Goal: Information Seeking & Learning: Find specific fact

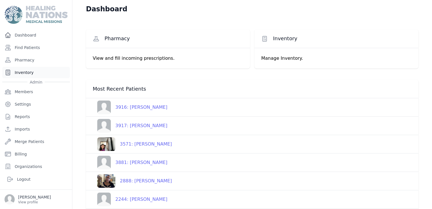
click at [21, 74] on link "Inventory" at bounding box center [36, 72] width 68 height 11
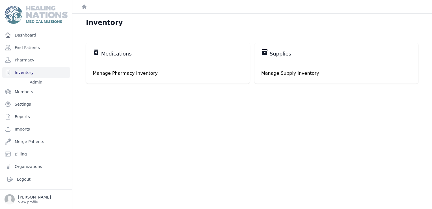
click at [110, 54] on span "Medications" at bounding box center [116, 53] width 31 height 7
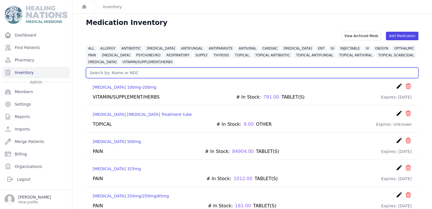
click at [138, 71] on input "text" at bounding box center [252, 72] width 332 height 11
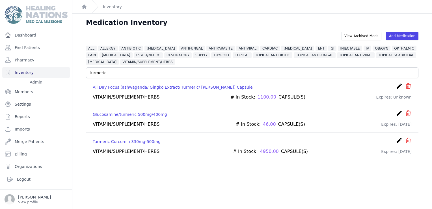
drag, startPoint x: 263, startPoint y: 150, endPoint x: 253, endPoint y: 146, distance: 11.4
click at [253, 148] on div "# In Stock: 4950.00 CAPSULE(S)" at bounding box center [270, 151] width 75 height 7
copy div "4950"
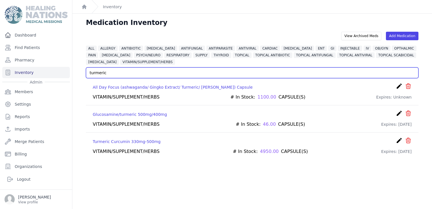
click at [103, 77] on input "turmeric" at bounding box center [252, 72] width 332 height 11
drag, startPoint x: 115, startPoint y: 72, endPoint x: 83, endPoint y: 73, distance: 31.4
click at [83, 73] on div "View Archived Meds Add Medication ALL ALLERGY ANTIBIOTIC [MEDICAL_DATA] ANTIFUN…" at bounding box center [252, 96] width 351 height 128
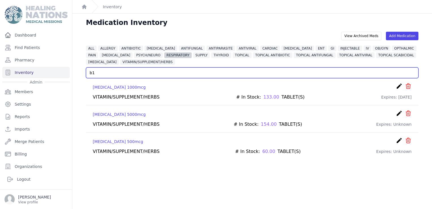
type input "b"
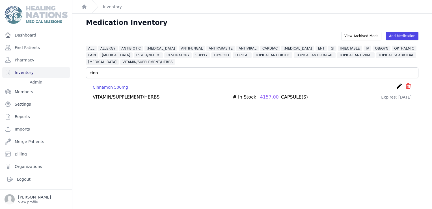
drag, startPoint x: 255, startPoint y: 96, endPoint x: 270, endPoint y: 96, distance: 15.3
click at [270, 96] on div "# In Stock: 4157.00 CAPSULE(S)" at bounding box center [270, 97] width 75 height 7
click at [253, 96] on div "# In Stock: 4157.00 CAPSULE(S)" at bounding box center [270, 97] width 75 height 7
drag, startPoint x: 254, startPoint y: 96, endPoint x: 268, endPoint y: 100, distance: 14.2
click at [268, 100] on div "Cinnamon 500mg create ​ Delete Medication [GEOGRAPHIC_DATA] Are you sure? This …" at bounding box center [252, 91] width 332 height 27
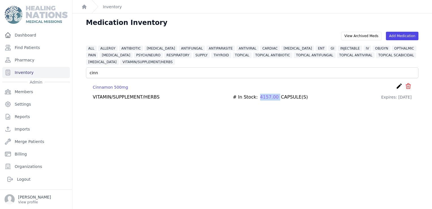
drag, startPoint x: 268, startPoint y: 100, endPoint x: 264, endPoint y: 96, distance: 5.8
copy span "4157.00"
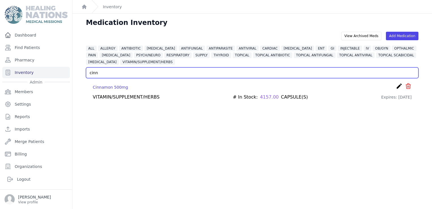
click at [145, 67] on input "cinn" at bounding box center [252, 72] width 332 height 11
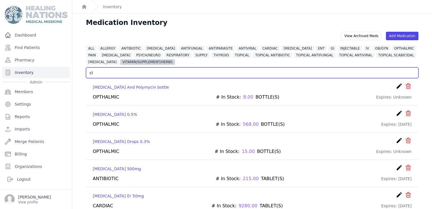
type input "c"
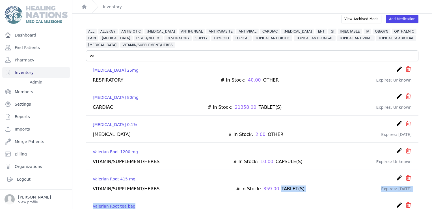
scroll to position [33, 0]
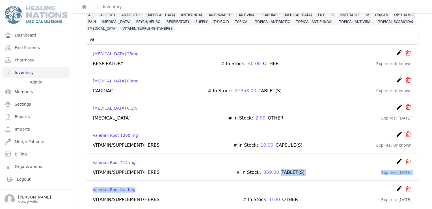
drag, startPoint x: 271, startPoint y: 202, endPoint x: 265, endPoint y: 179, distance: 23.7
click at [265, 179] on ul "[MEDICAL_DATA] 25mg create ​ Delete Medication [GEOGRAPHIC_DATA] Are you sure? …" at bounding box center [252, 126] width 332 height 163
drag, startPoint x: 265, startPoint y: 179, endPoint x: 260, endPoint y: 170, distance: 9.9
click at [263, 170] on span "359.00" at bounding box center [271, 172] width 16 height 7
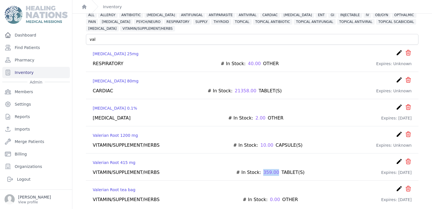
copy span "359.00"
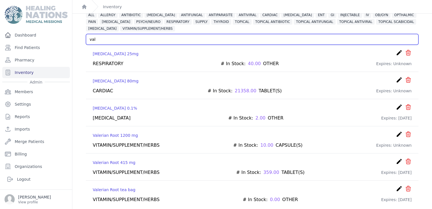
click at [119, 40] on input "val" at bounding box center [252, 39] width 332 height 11
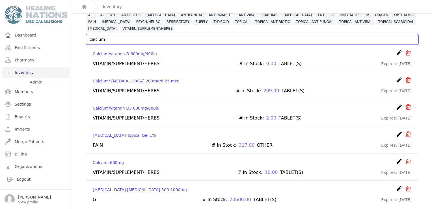
scroll to position [14, 0]
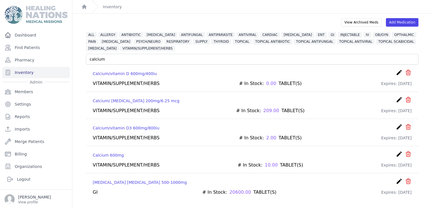
click at [266, 136] on span "2.00" at bounding box center [271, 137] width 10 height 7
copy span "2.00"
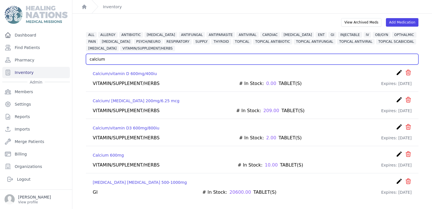
click at [106, 61] on input "calcium" at bounding box center [252, 59] width 332 height 11
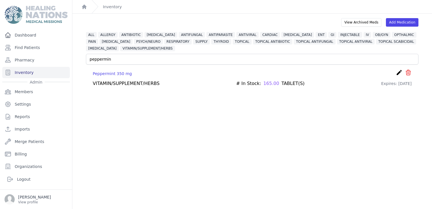
click at [263, 82] on span "165.00" at bounding box center [271, 83] width 16 height 7
copy span "165.00"
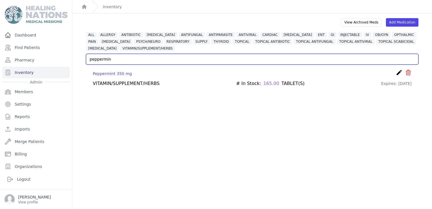
click at [144, 61] on input "peppermin" at bounding box center [252, 59] width 332 height 11
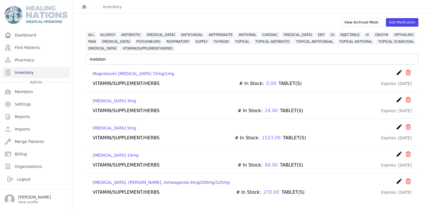
click at [262, 134] on span "1523.00" at bounding box center [271, 137] width 19 height 7
copy span "1523.00"
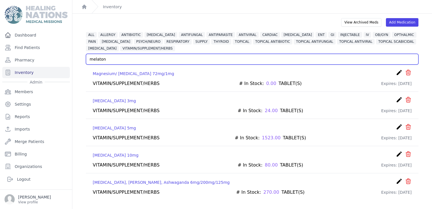
click at [113, 58] on input "melaton" at bounding box center [252, 59] width 332 height 11
click at [114, 58] on input "melaton" at bounding box center [252, 59] width 332 height 11
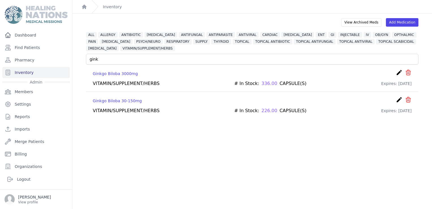
click at [264, 82] on span "336.00" at bounding box center [270, 83] width 16 height 7
copy span "336.00"
click at [179, 52] on div "View Archived Meds Add Medication ALL ALLERGY ANTIBIOTIC [MEDICAL_DATA] ANTIFUN…" at bounding box center [252, 68] width 351 height 100
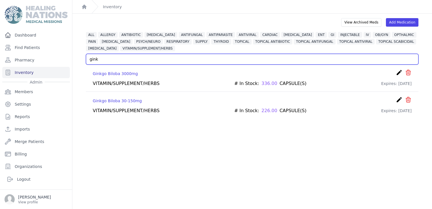
click at [175, 59] on input "gink" at bounding box center [252, 59] width 332 height 11
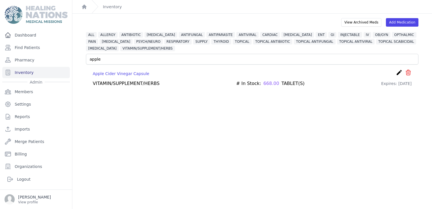
click at [265, 83] on span "668.00" at bounding box center [271, 83] width 16 height 7
copy span "668.00"
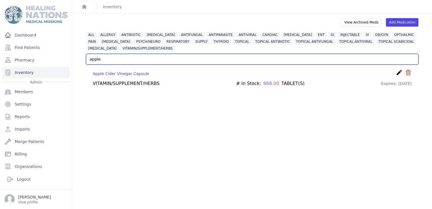
click at [118, 60] on input "apple" at bounding box center [252, 59] width 332 height 11
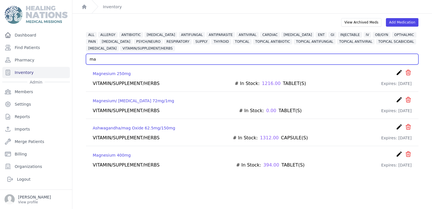
type input "m"
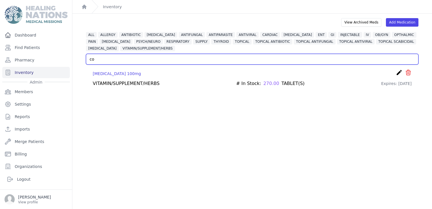
type input "c"
type input "l"
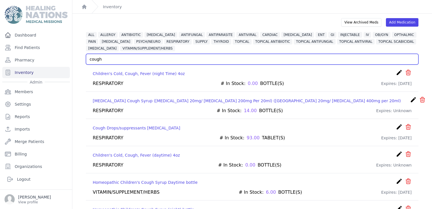
scroll to position [33, 0]
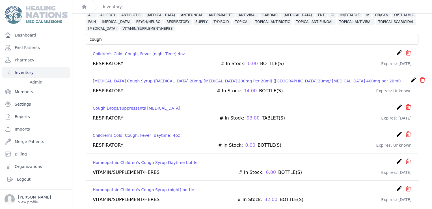
click at [240, 113] on div "Cough Drops/suppressants [MEDICAL_DATA] create ​ Delete Medication Cough Drops/…" at bounding box center [252, 112] width 332 height 27
click at [247, 118] on span "93.00" at bounding box center [253, 118] width 13 height 7
copy span "93.00"
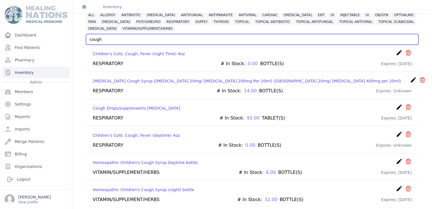
click at [146, 39] on input "cough" at bounding box center [252, 39] width 332 height 11
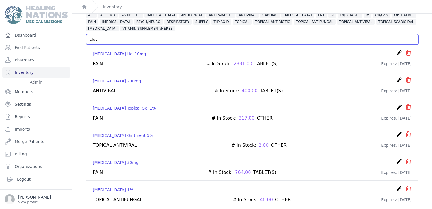
scroll to position [14, 0]
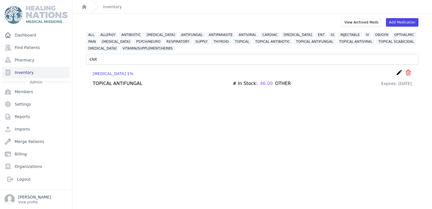
click at [260, 85] on span "46.00" at bounding box center [266, 83] width 13 height 7
copy span "46.00"
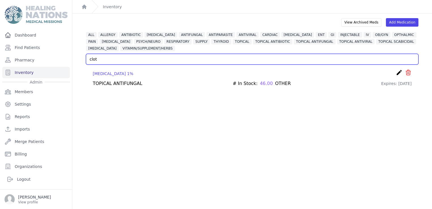
click at [183, 61] on input "clot" at bounding box center [252, 59] width 332 height 11
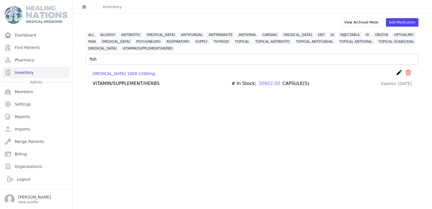
click at [261, 87] on div "[MEDICAL_DATA] 1000-1200mg create ​ Delete Medication [MEDICAL_DATA] Are you su…" at bounding box center [252, 77] width 332 height 27
click at [259, 83] on span "30802.00" at bounding box center [269, 83] width 21 height 7
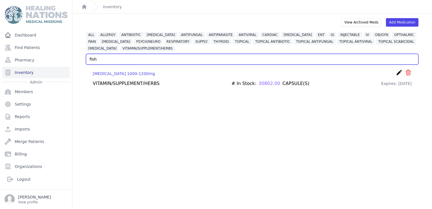
click at [117, 63] on input "fish" at bounding box center [252, 59] width 332 height 11
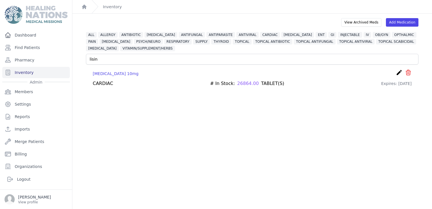
click at [247, 84] on span "26864.00" at bounding box center [247, 83] width 21 height 7
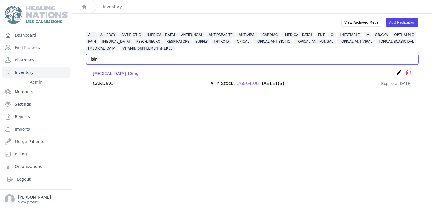
click at [180, 56] on input "lisin" at bounding box center [252, 59] width 332 height 11
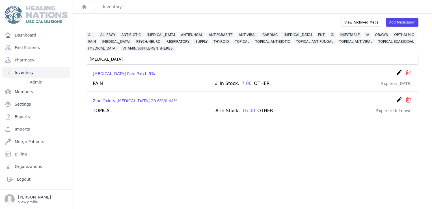
click at [242, 81] on span "7.00" at bounding box center [247, 83] width 10 height 7
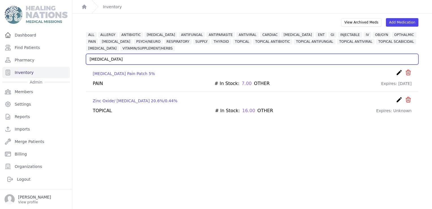
click at [199, 60] on input "[MEDICAL_DATA]" at bounding box center [252, 59] width 332 height 11
click at [199, 59] on input "[MEDICAL_DATA]" at bounding box center [252, 59] width 332 height 11
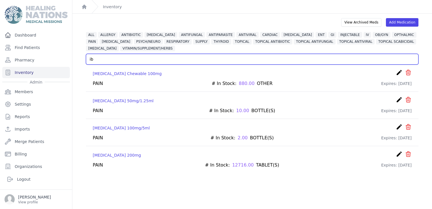
type input "i"
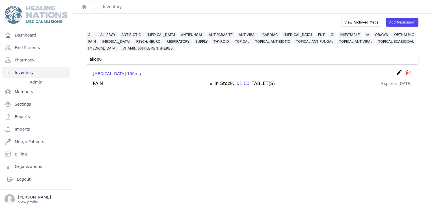
click at [236, 85] on span "61.00" at bounding box center [242, 83] width 13 height 7
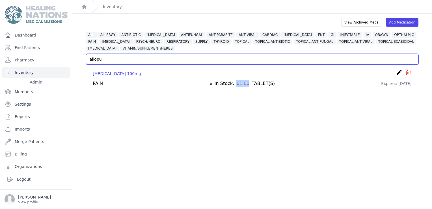
click at [100, 59] on input "allopu" at bounding box center [252, 59] width 332 height 11
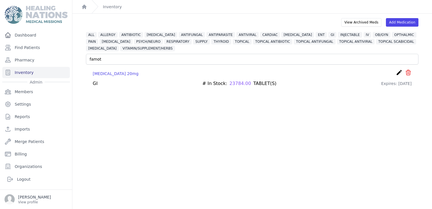
click at [233, 84] on span "23784.00" at bounding box center [240, 83] width 21 height 7
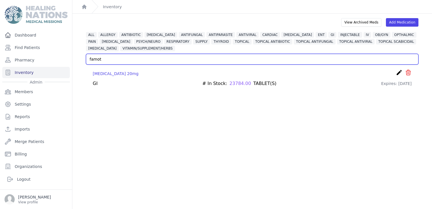
click at [108, 59] on input "famot" at bounding box center [252, 59] width 332 height 11
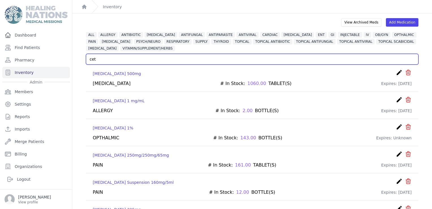
click at [121, 58] on input "cet" at bounding box center [252, 59] width 332 height 11
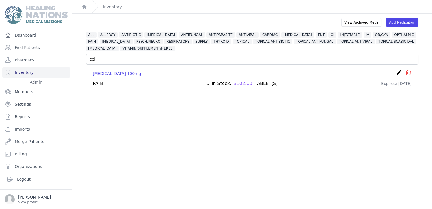
click at [239, 82] on span "3102.00" at bounding box center [243, 83] width 19 height 7
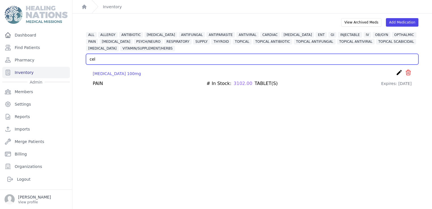
click at [110, 60] on input "cel" at bounding box center [252, 59] width 332 height 11
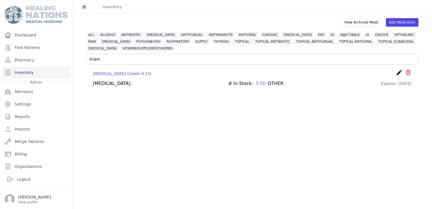
click at [249, 85] on div "# In Stock: 3.00 OTHER" at bounding box center [255, 83] width 55 height 7
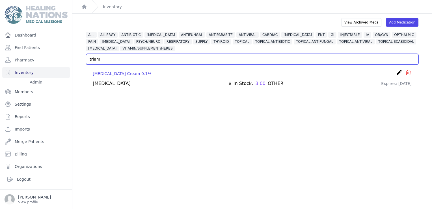
click at [103, 57] on input "triam" at bounding box center [252, 59] width 332 height 11
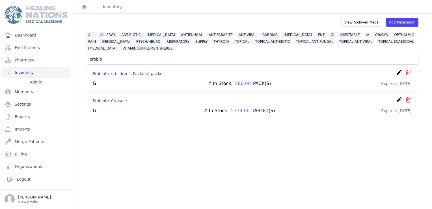
click at [234, 109] on span "5734.00" at bounding box center [240, 110] width 19 height 7
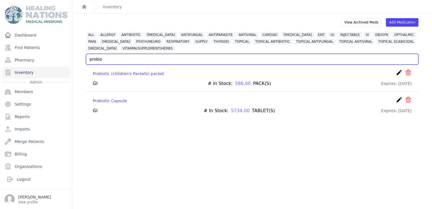
click at [101, 60] on input "probio" at bounding box center [252, 59] width 332 height 11
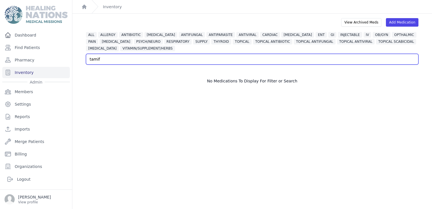
drag, startPoint x: 98, startPoint y: 58, endPoint x: 89, endPoint y: 57, distance: 8.5
click at [89, 57] on input "tamif" at bounding box center [252, 59] width 332 height 11
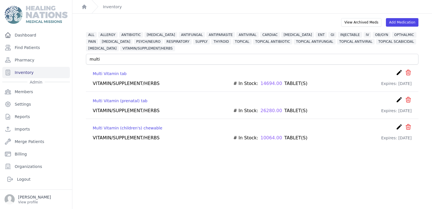
click at [260, 81] on span "14694.00" at bounding box center [270, 83] width 21 height 7
click at [265, 136] on span "10064.00" at bounding box center [270, 137] width 21 height 7
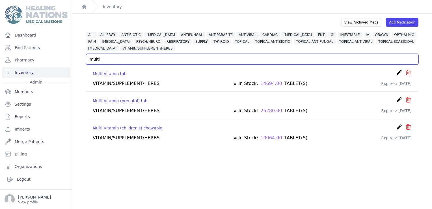
click at [105, 62] on input "multi" at bounding box center [252, 59] width 332 height 11
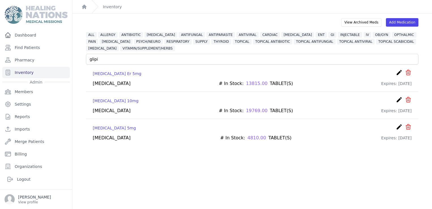
click at [247, 137] on span "4810.00" at bounding box center [256, 137] width 19 height 7
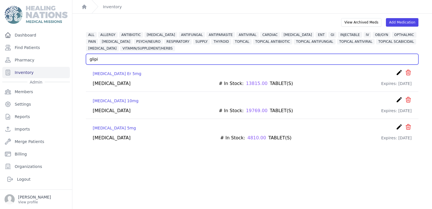
click at [121, 61] on input "glipi" at bounding box center [252, 59] width 332 height 11
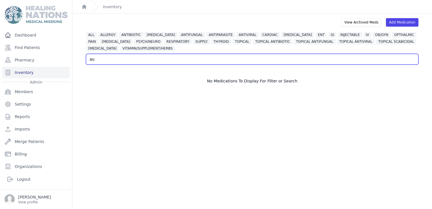
type input "a"
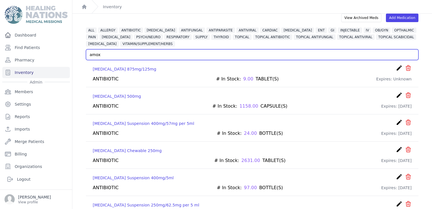
scroll to position [0, 0]
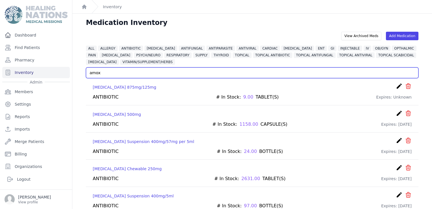
click at [114, 74] on input "amox" at bounding box center [252, 72] width 332 height 11
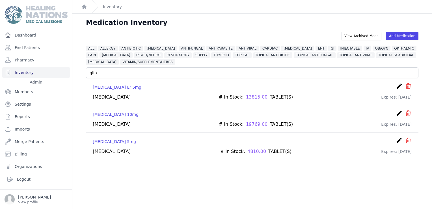
click at [246, 122] on span "19769.00" at bounding box center [256, 124] width 21 height 7
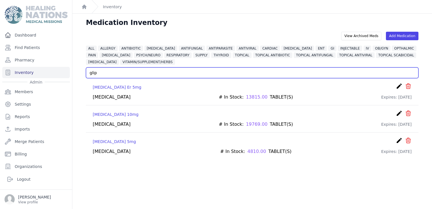
click at [147, 77] on input "glip" at bounding box center [252, 72] width 332 height 11
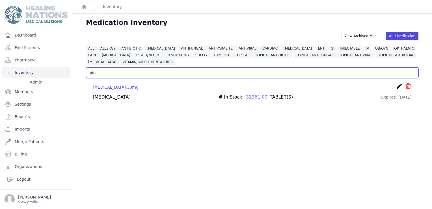
type input "pio"
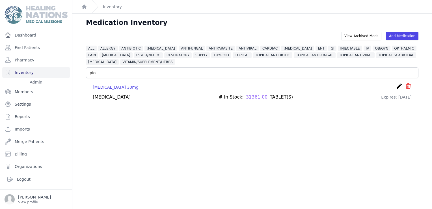
click at [246, 96] on span "31361.00" at bounding box center [256, 97] width 21 height 7
